Goal: Task Accomplishment & Management: Use online tool/utility

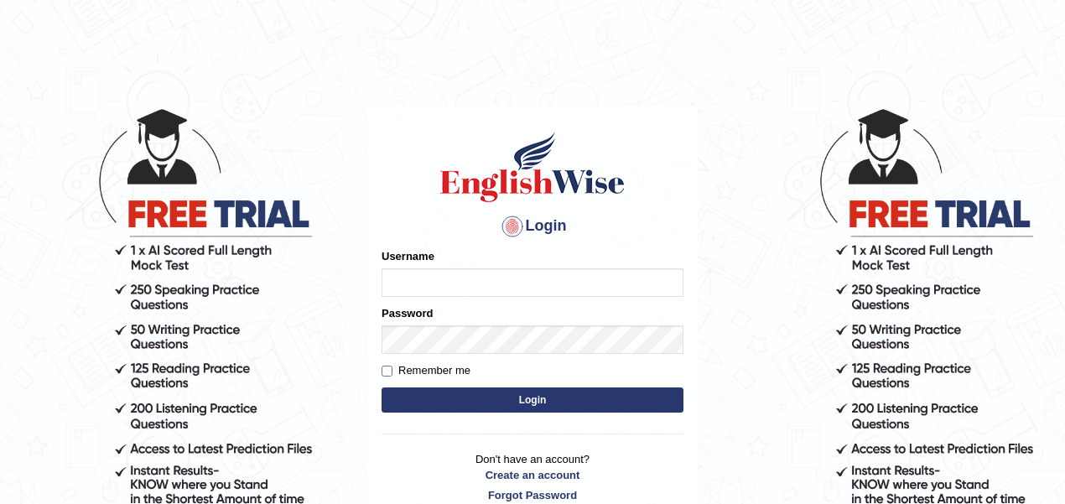
type input "zorbaenglish"
click at [459, 406] on button "Login" at bounding box center [532, 399] width 302 height 25
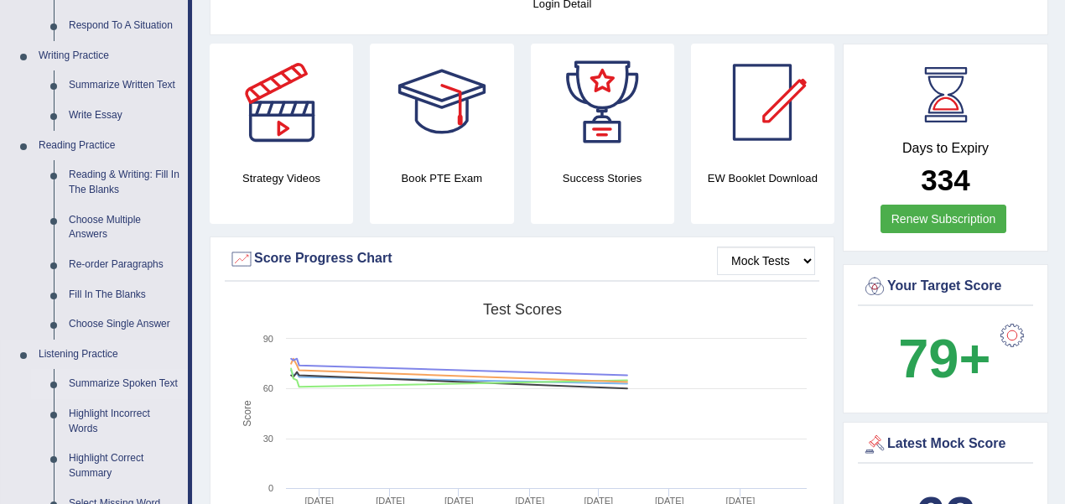
click at [127, 386] on link "Summarize Spoken Text" at bounding box center [124, 384] width 127 height 30
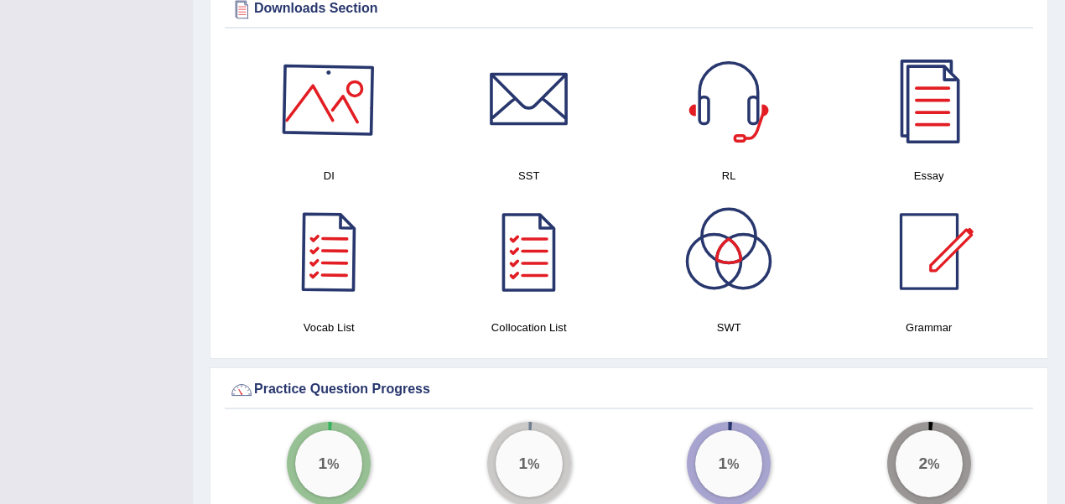
scroll to position [989, 0]
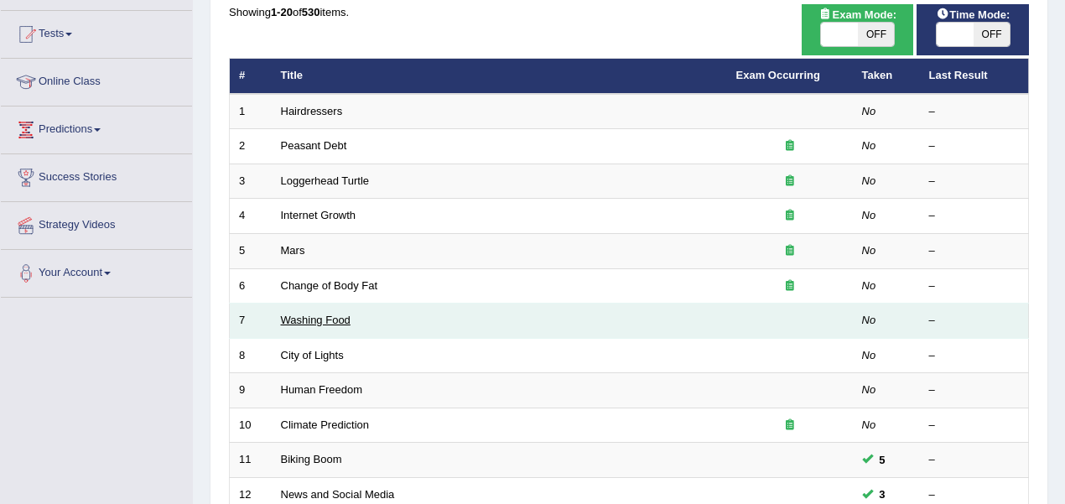
click at [328, 315] on link "Washing Food" at bounding box center [316, 320] width 70 height 13
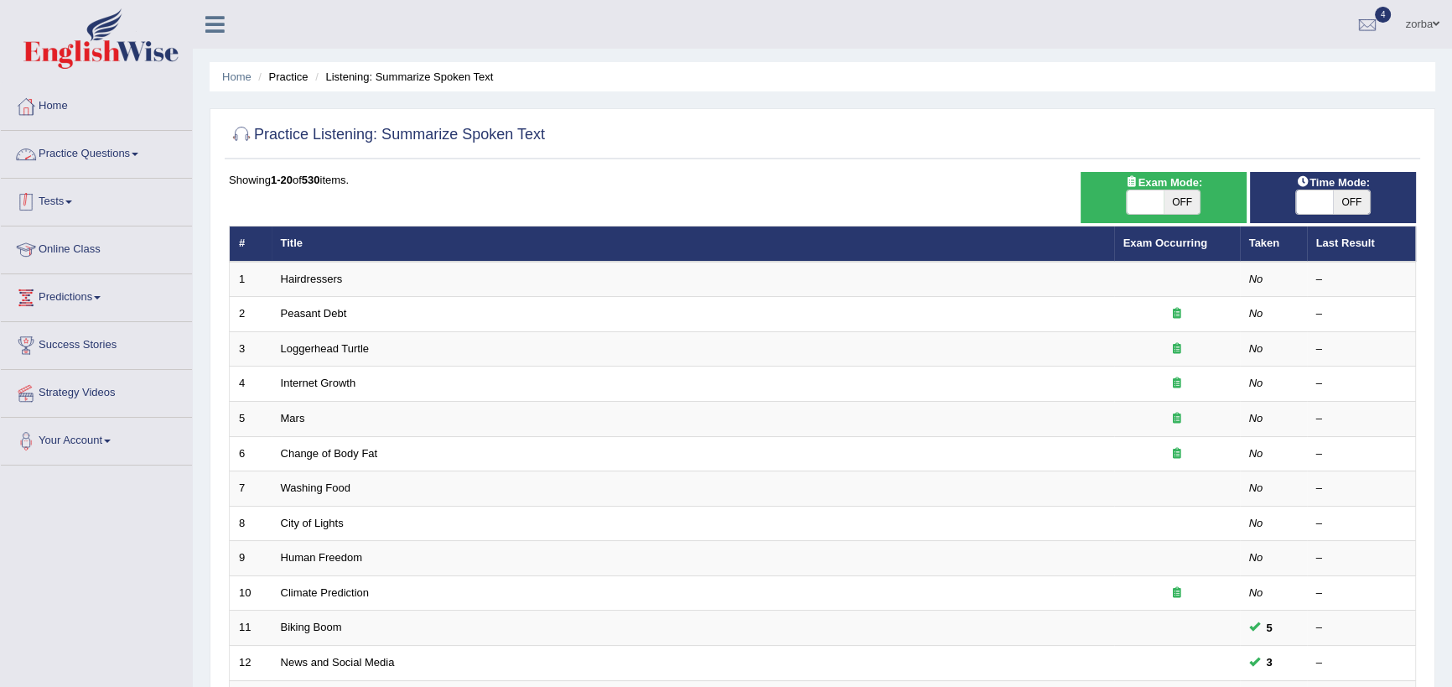
click at [105, 153] on link "Practice Questions" at bounding box center [96, 152] width 191 height 42
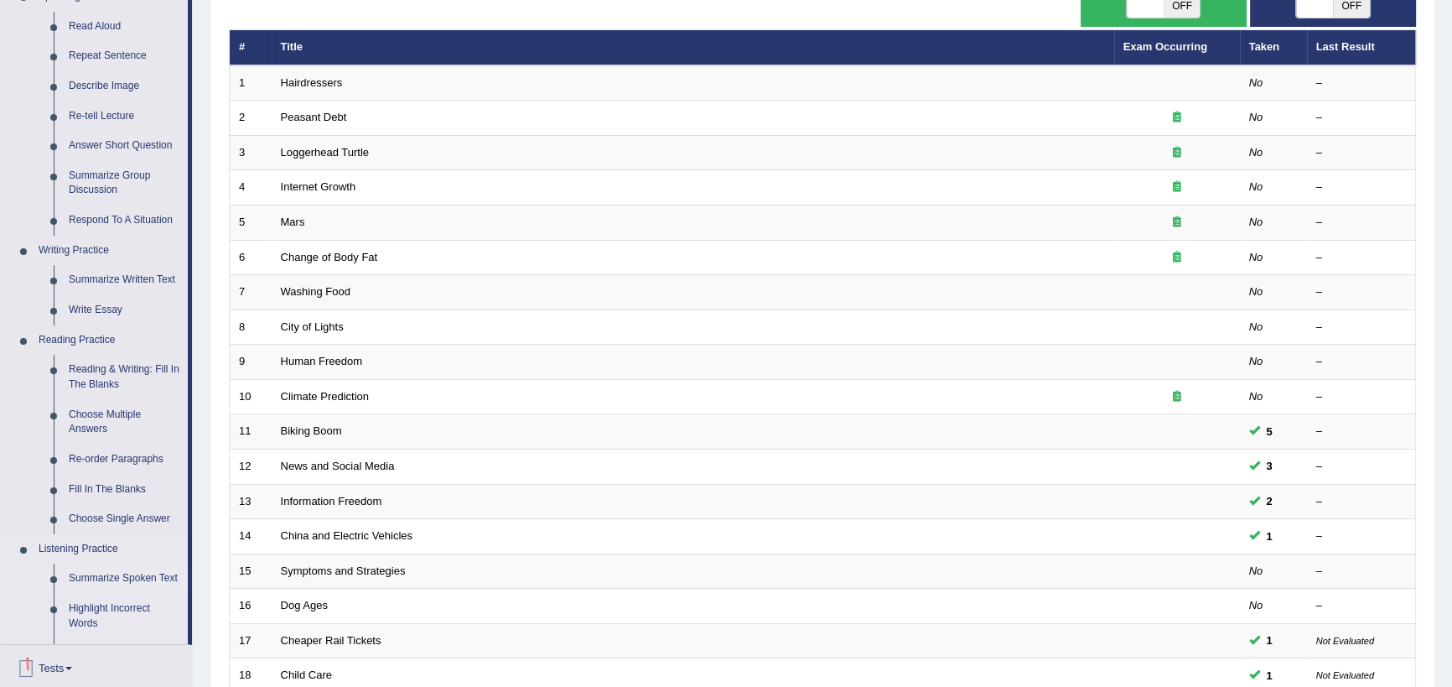
scroll to position [304, 0]
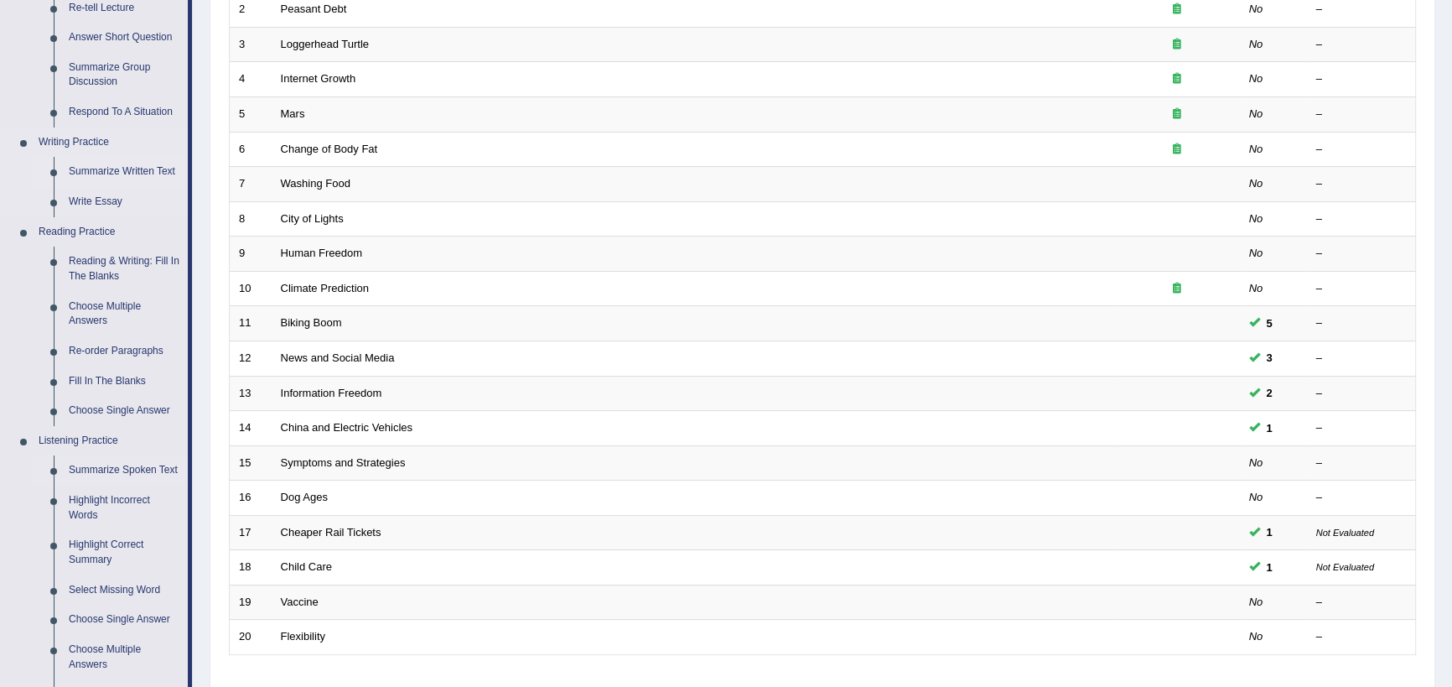
click at [103, 171] on link "Summarize Written Text" at bounding box center [124, 172] width 127 height 30
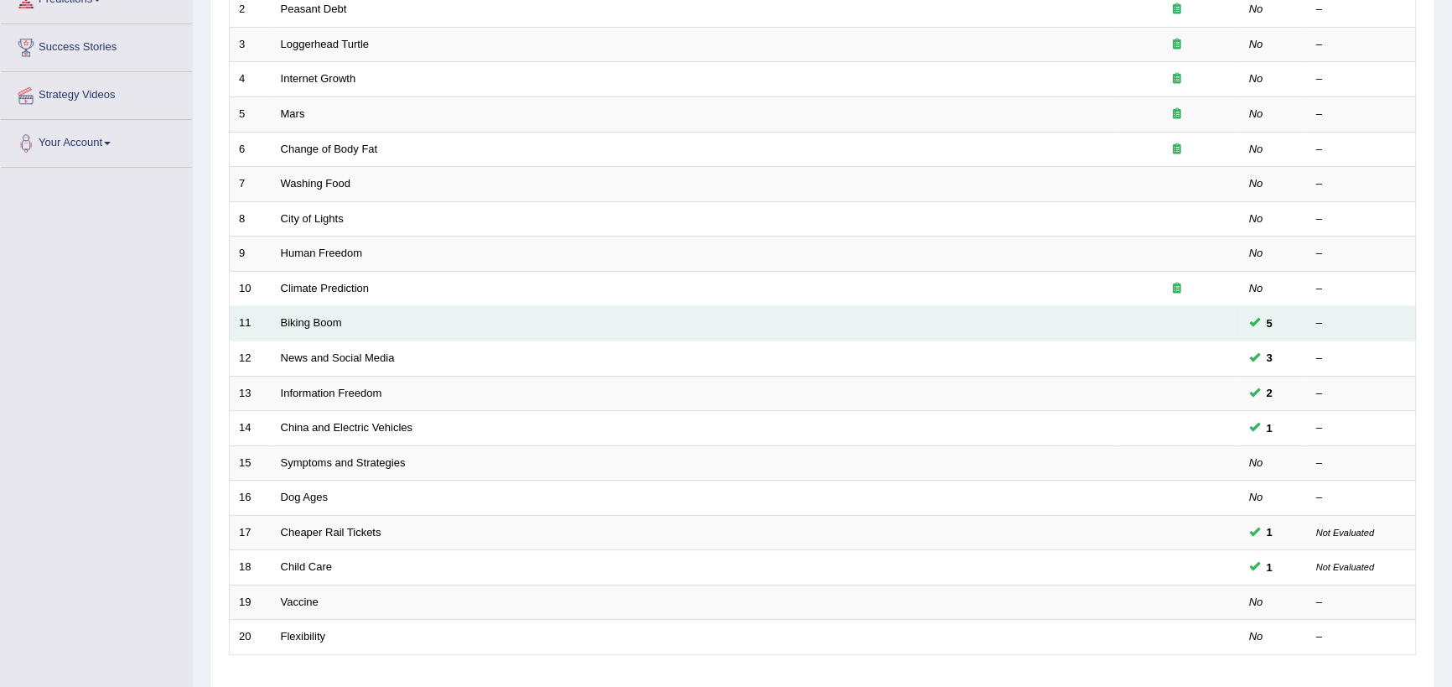
scroll to position [330, 0]
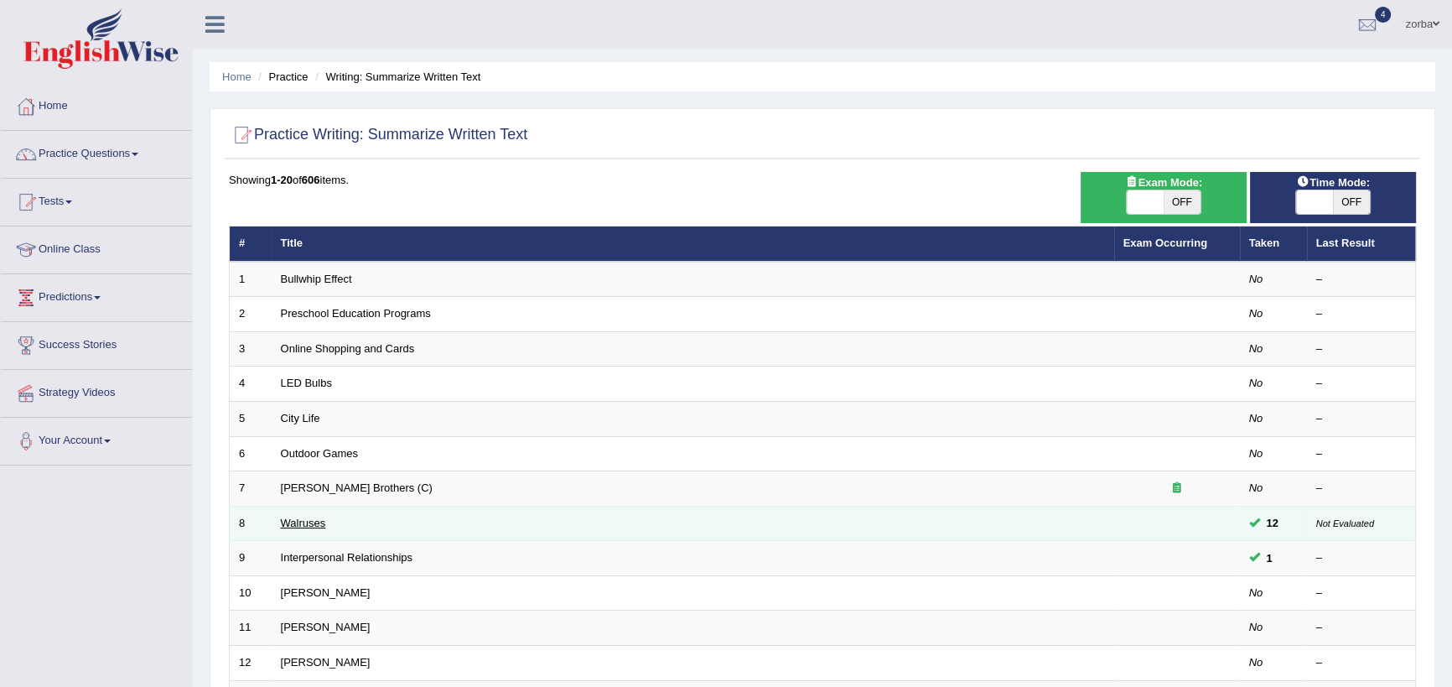
click at [310, 521] on link "Walruses" at bounding box center [303, 522] width 45 height 13
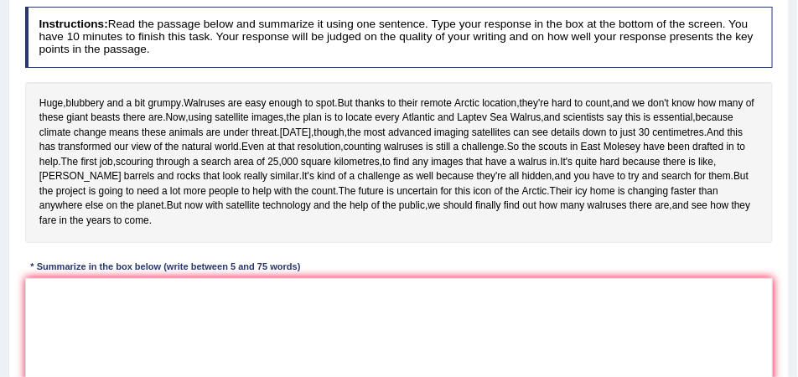
scroll to position [272, 0]
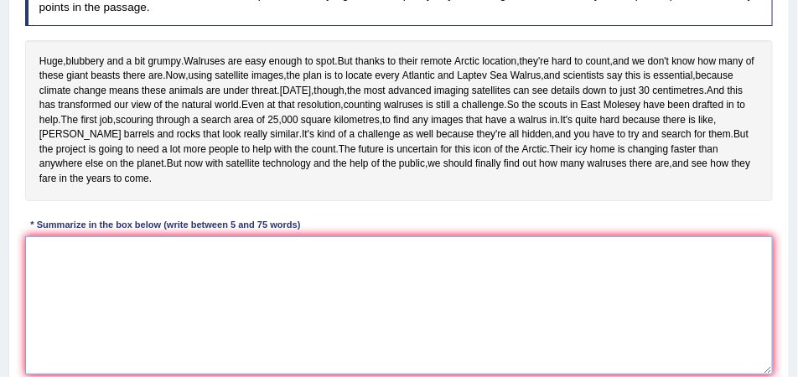
drag, startPoint x: 557, startPoint y: 350, endPoint x: 563, endPoint y: 341, distance: 10.2
click at [559, 350] on textarea at bounding box center [399, 305] width 749 height 138
